Goal: Task Accomplishment & Management: Manage account settings

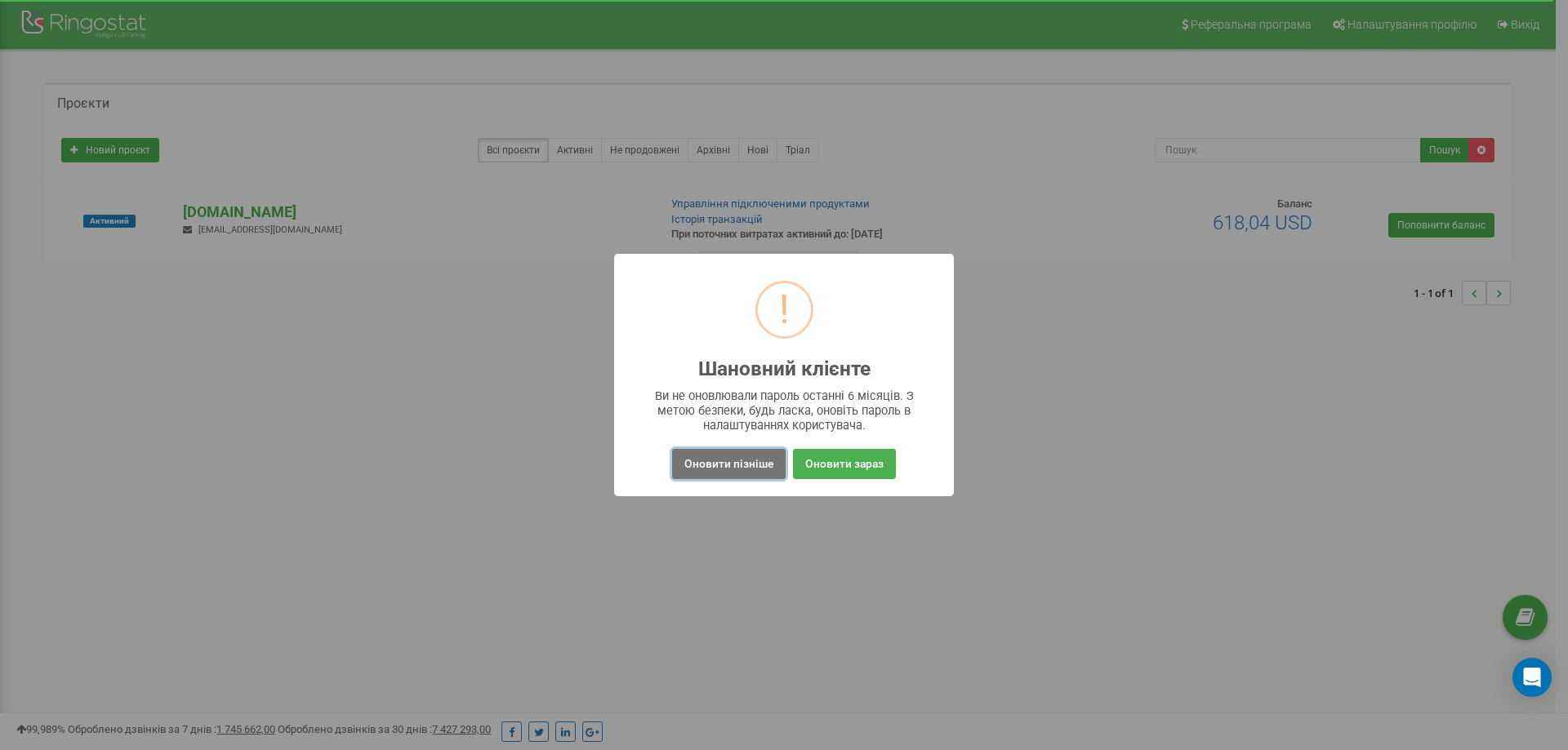
click at [735, 469] on button "Оновити пізніше" at bounding box center [728, 464] width 114 height 30
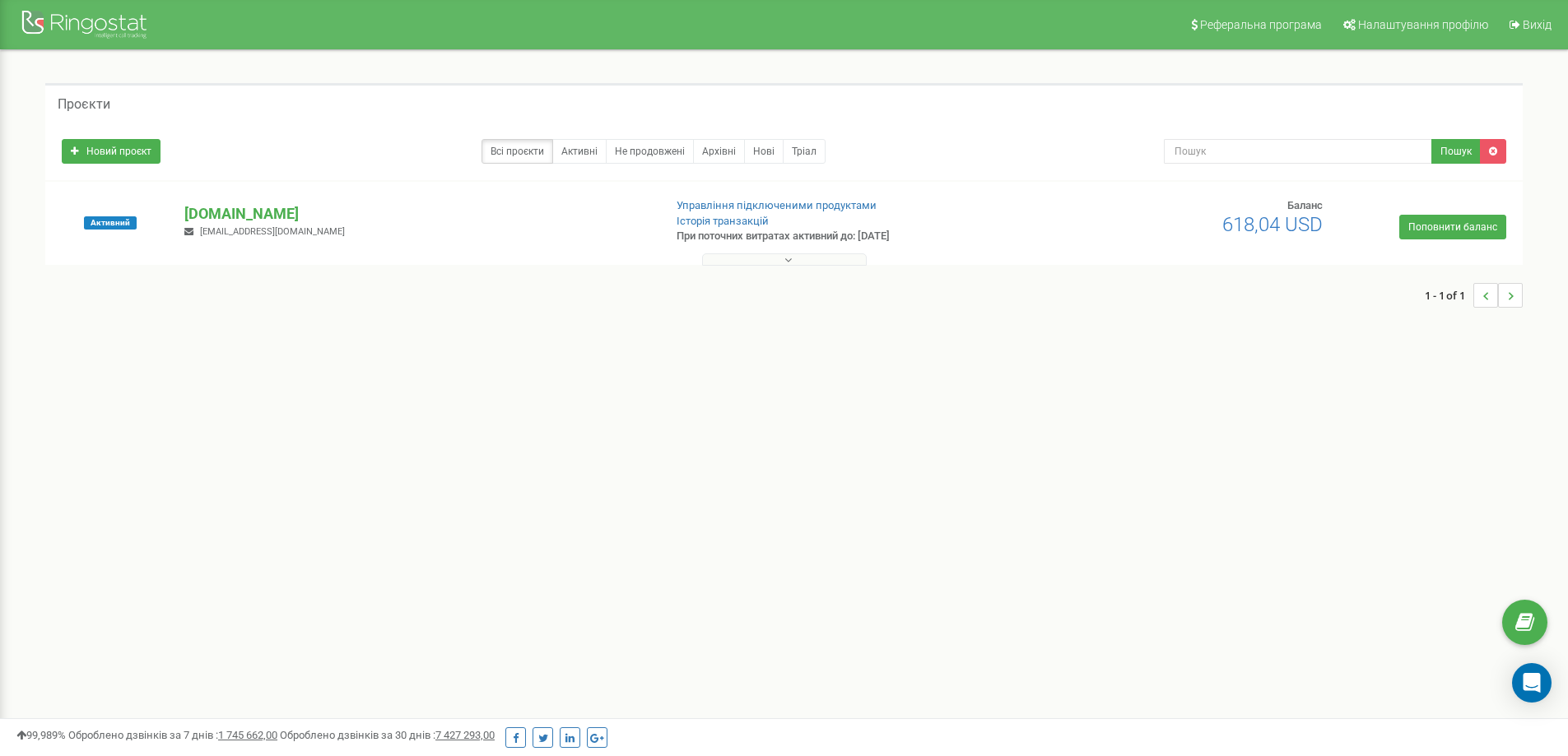
click at [785, 256] on icon at bounding box center [788, 260] width 8 height 12
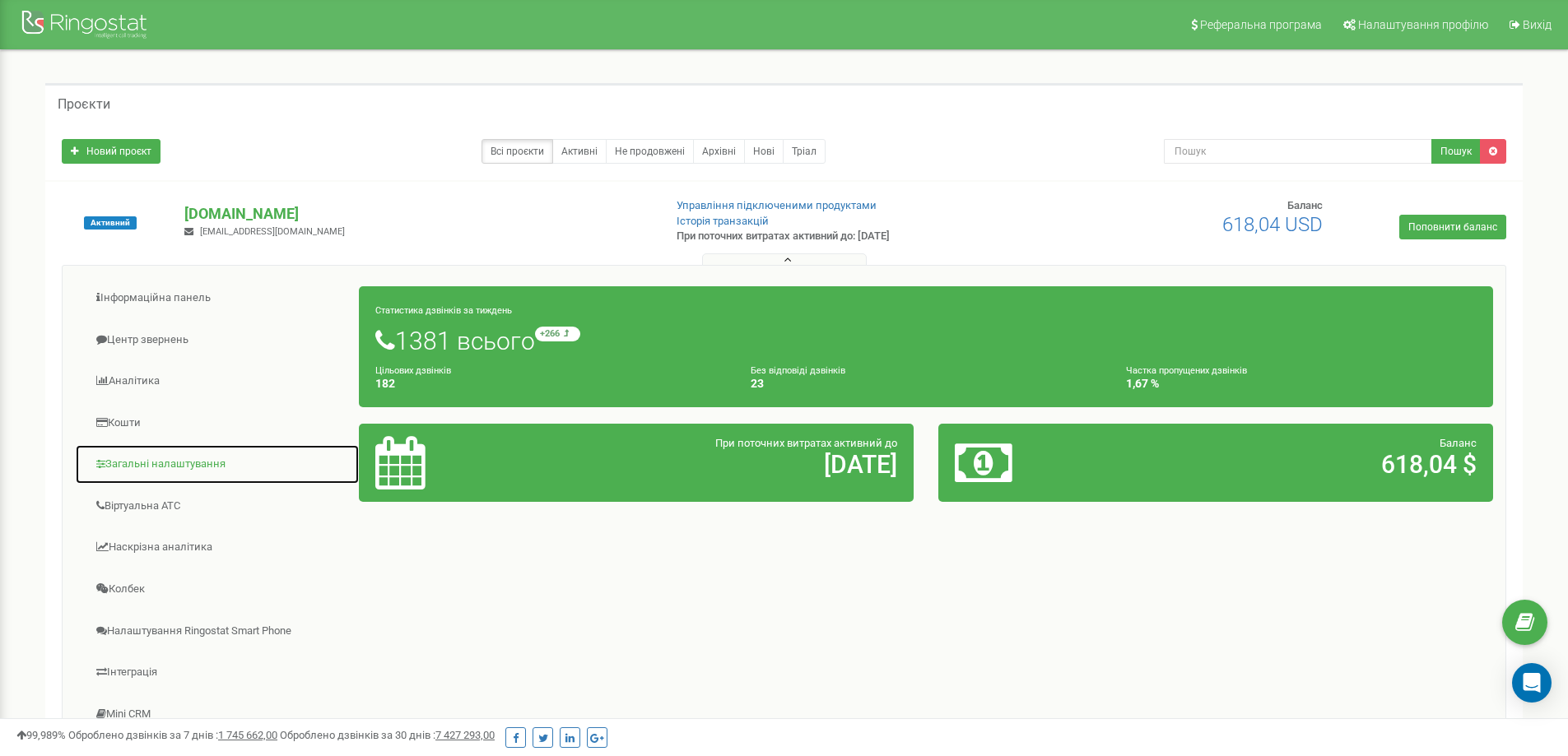
click at [148, 462] on link "Загальні налаштування" at bounding box center [217, 464] width 285 height 40
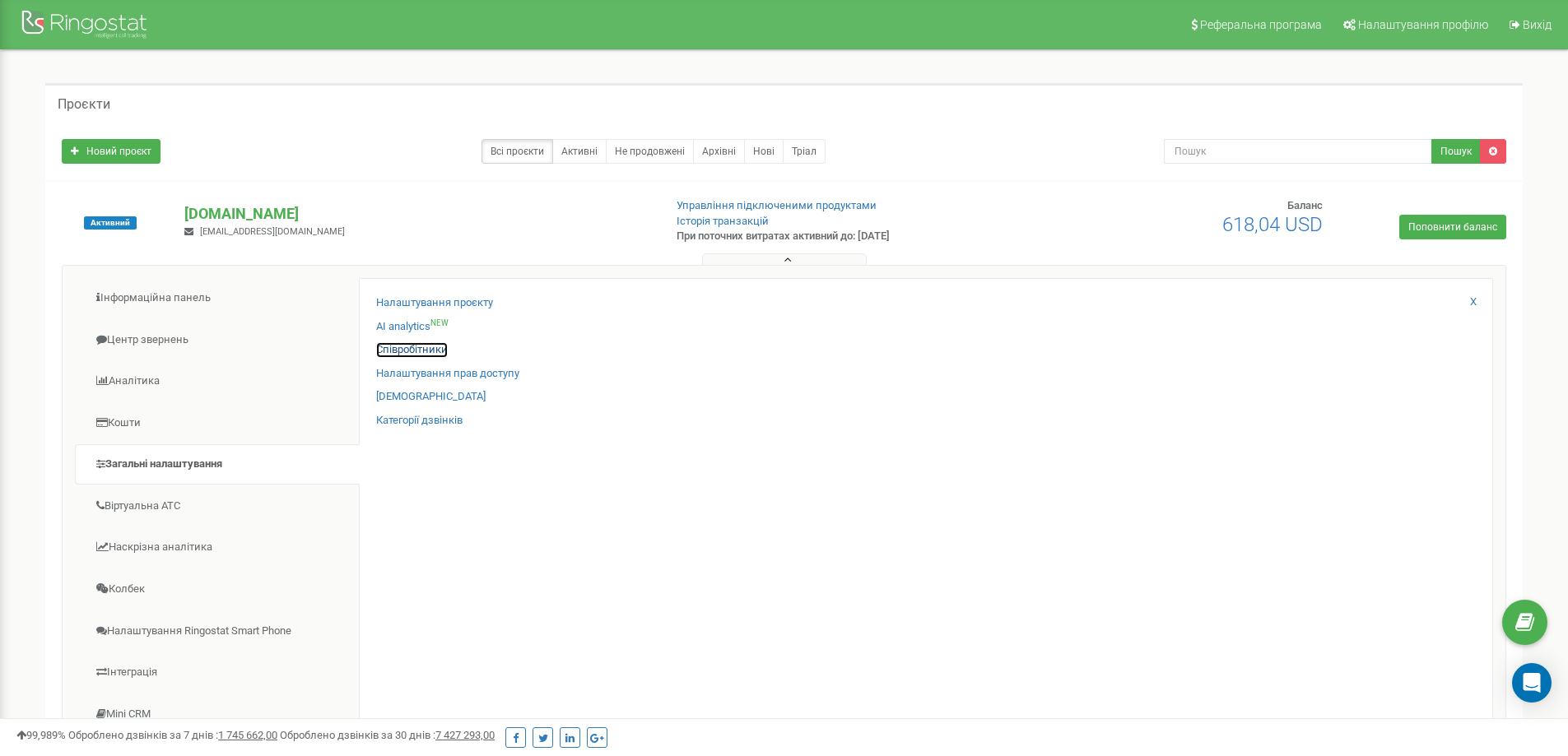
click at [414, 354] on link "Співробітники" at bounding box center [411, 351] width 72 height 16
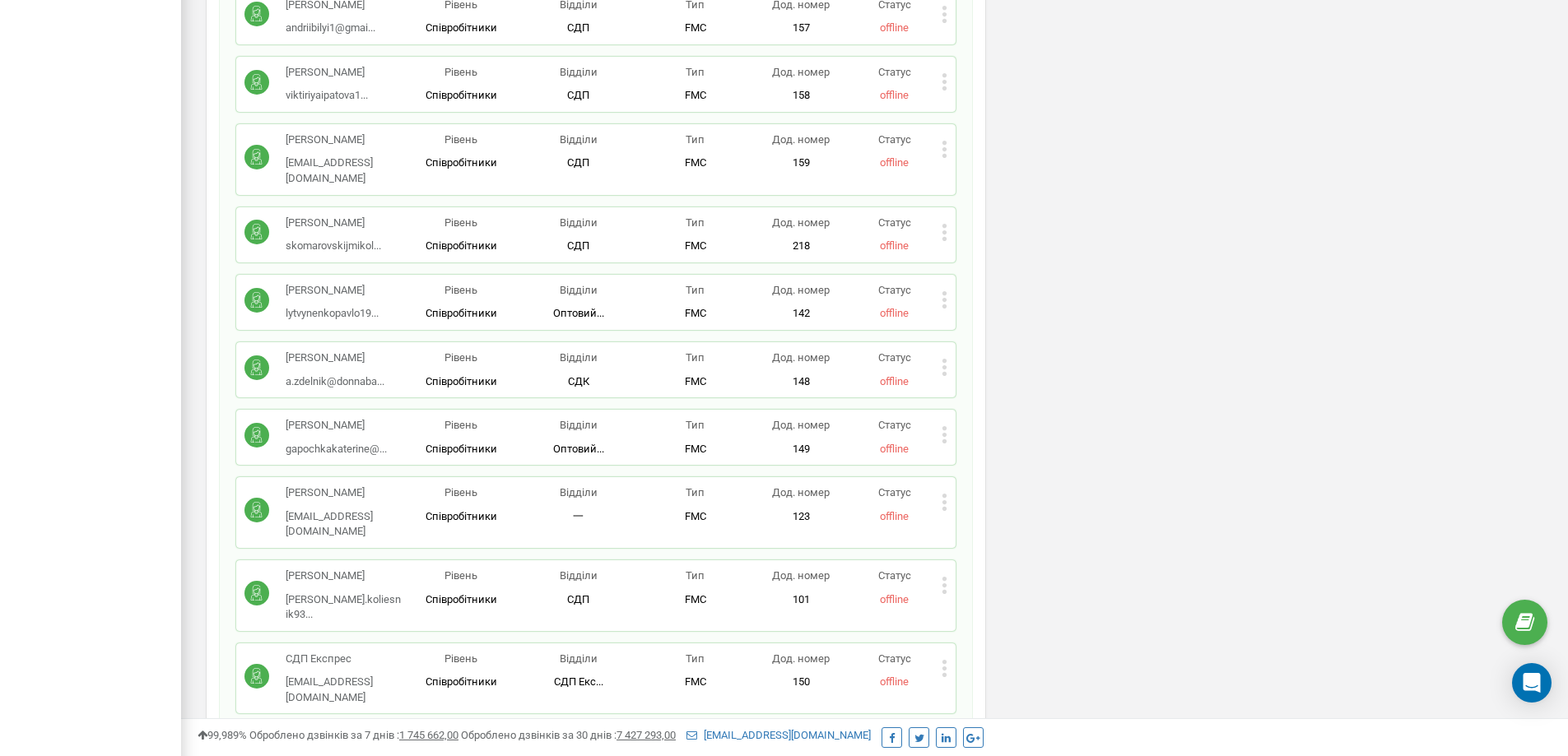
scroll to position [1070, 0]
click at [300, 282] on p "Галавур Олександр" at bounding box center [332, 290] width 93 height 16
click at [945, 290] on icon at bounding box center [945, 298] width 6 height 18
click at [970, 319] on span "Редагувати" at bounding box center [997, 324] width 65 height 11
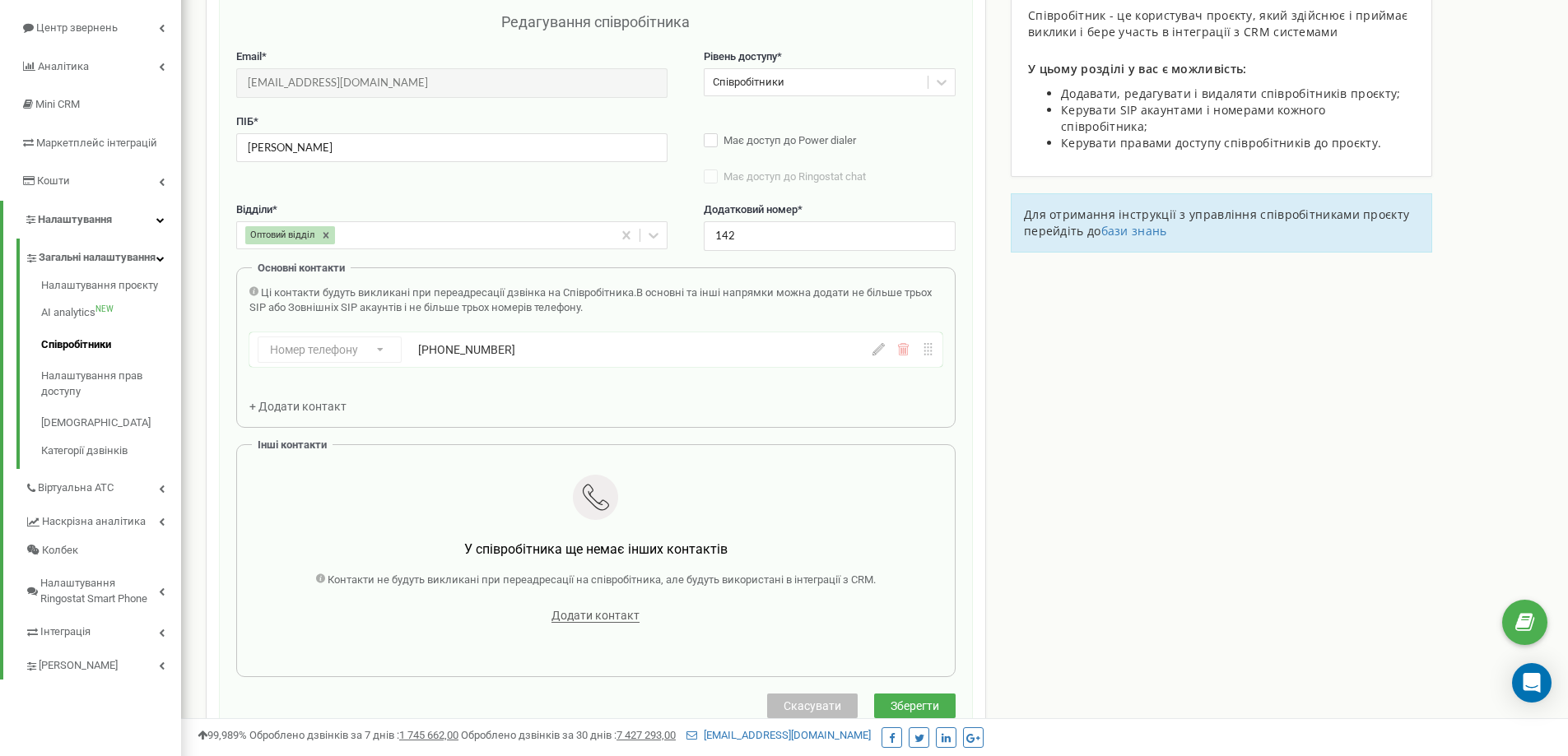
scroll to position [165, 0]
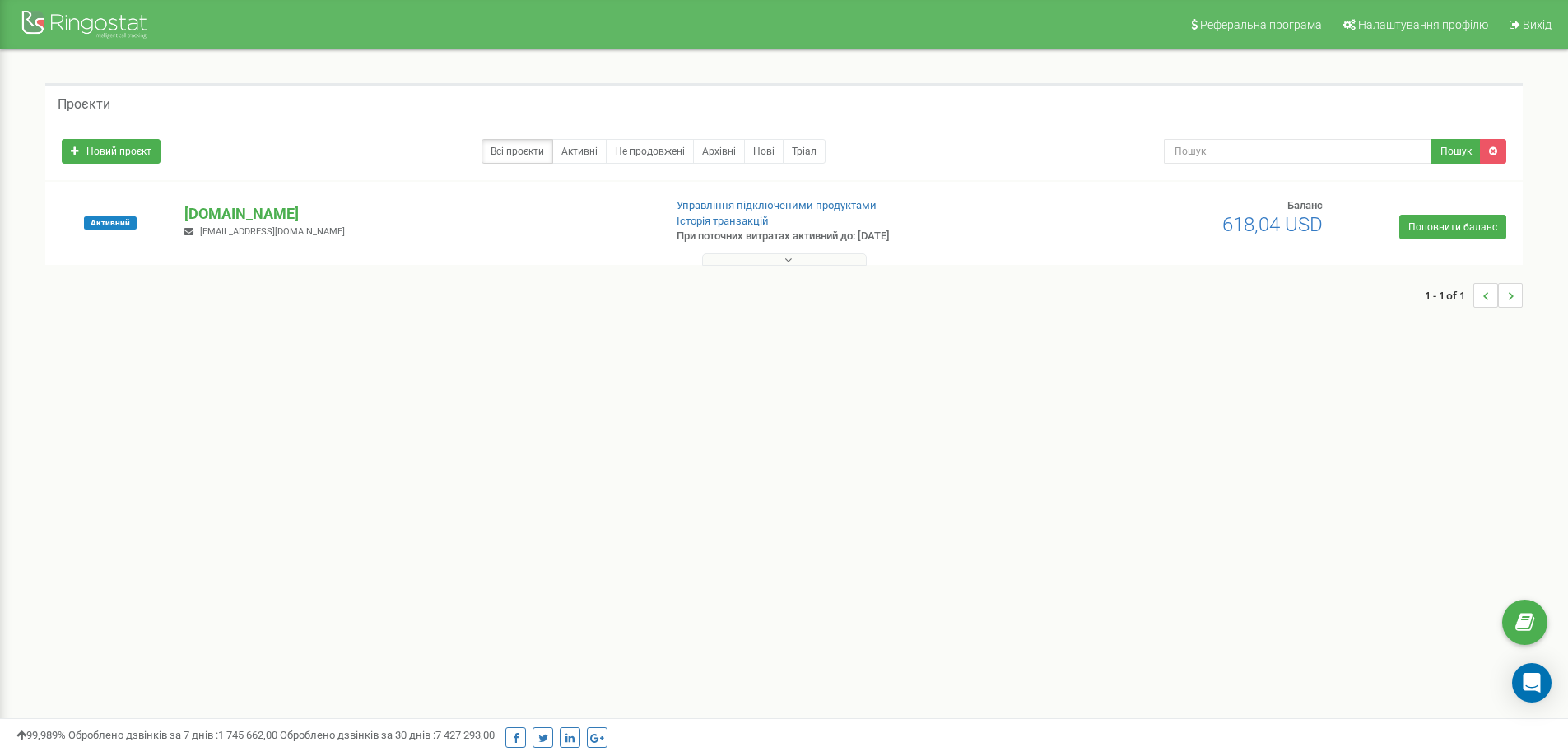
click at [766, 262] on button at bounding box center [784, 259] width 165 height 13
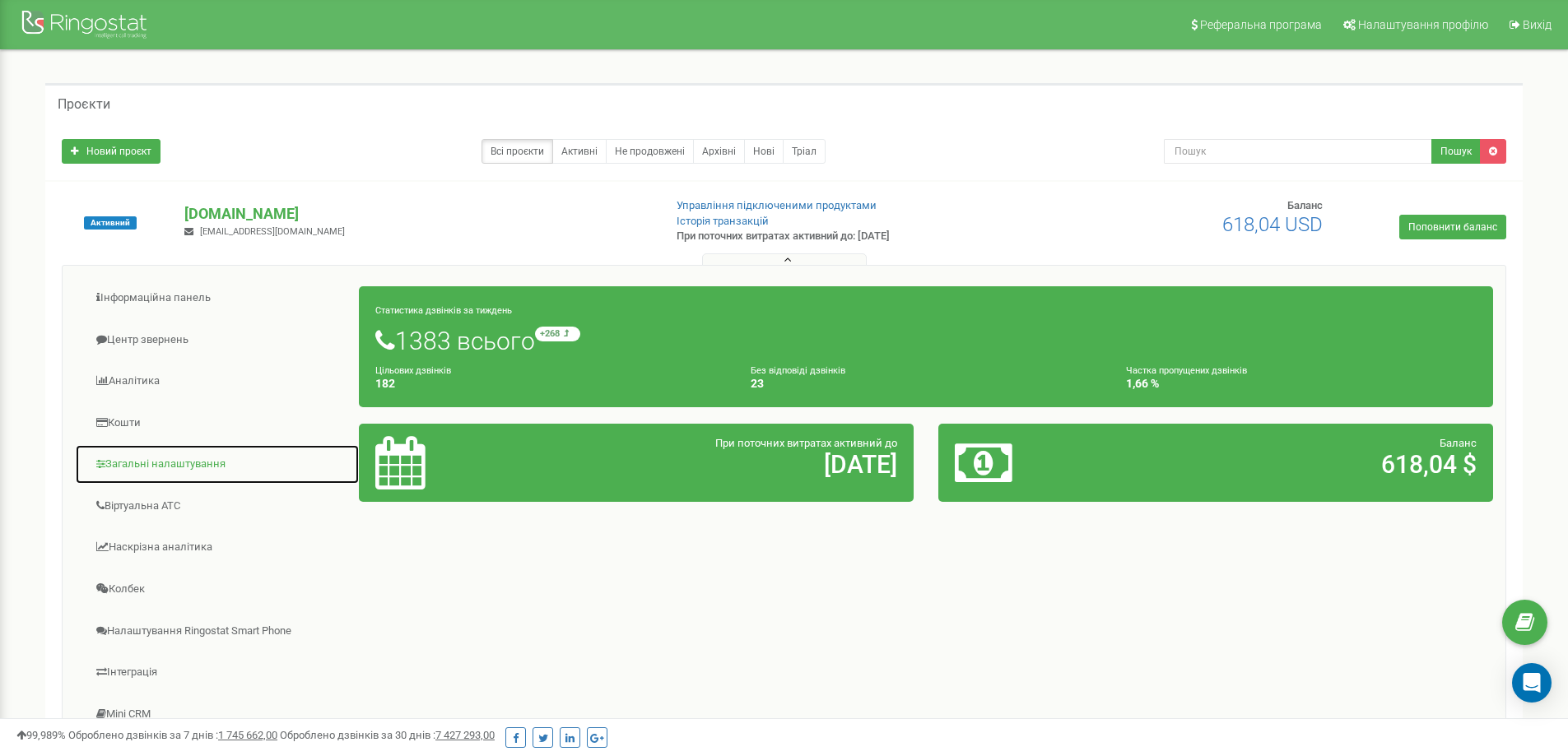
click at [140, 461] on link "Загальні налаштування" at bounding box center [217, 464] width 285 height 40
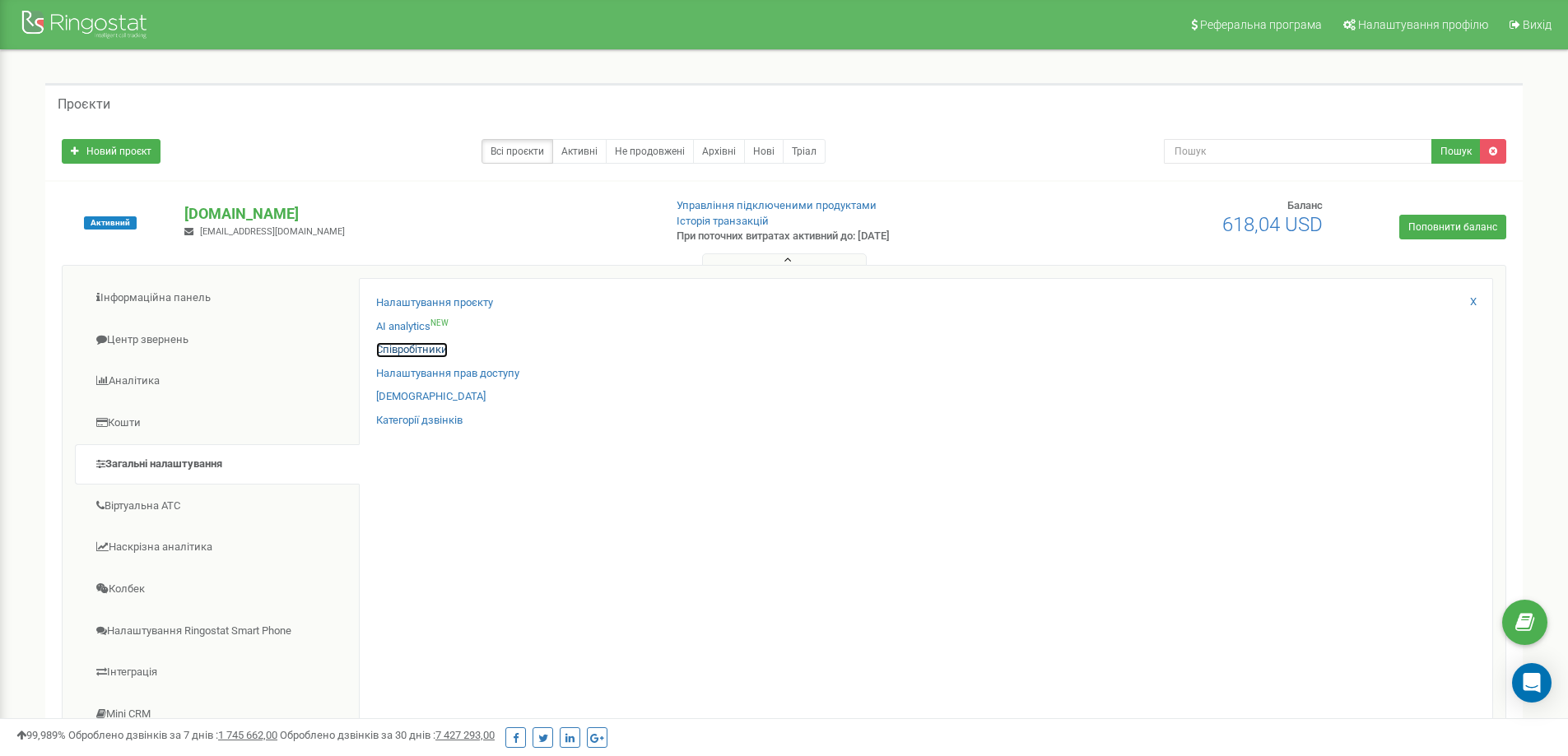
click at [400, 348] on link "Співробітники" at bounding box center [411, 351] width 72 height 16
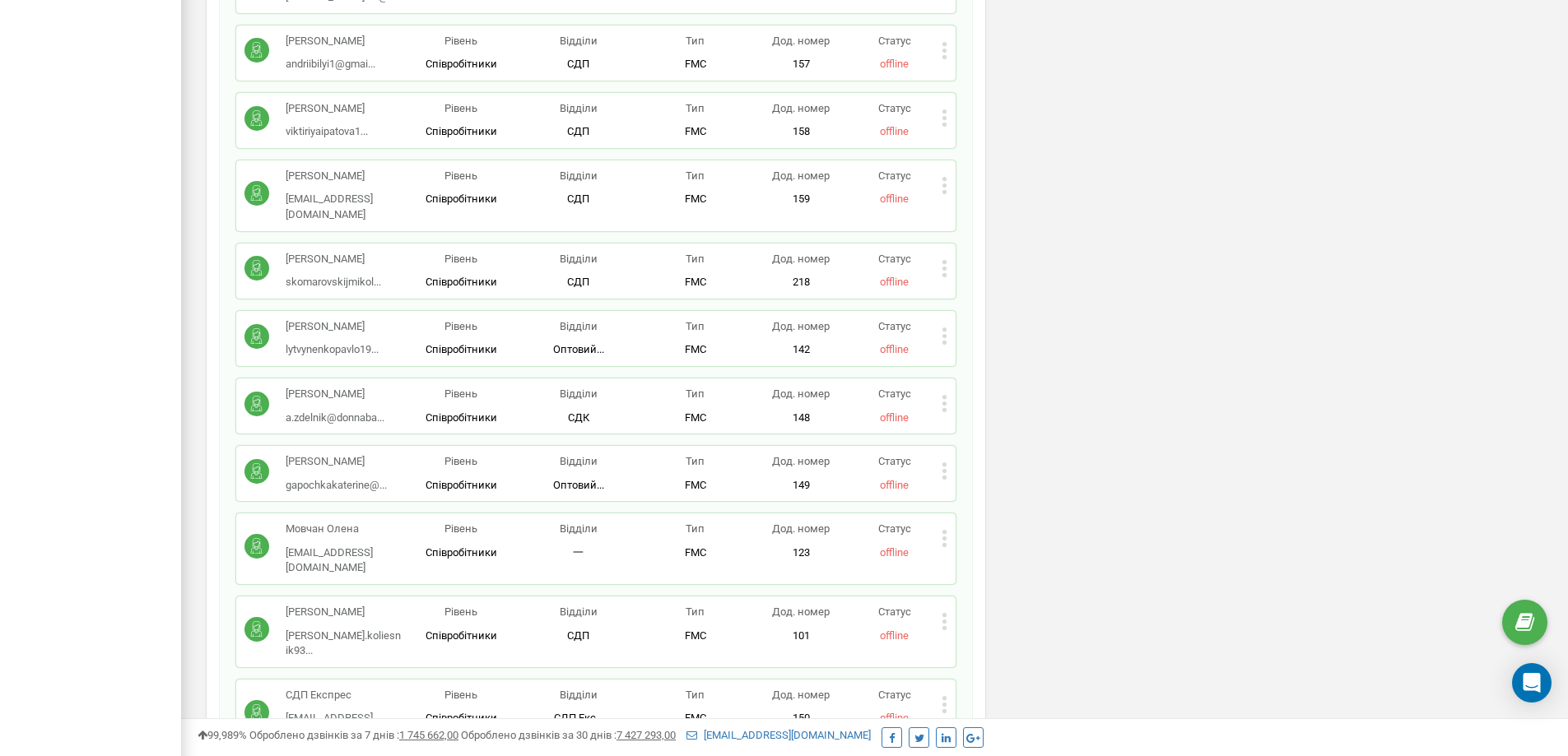
scroll to position [1070, 0]
